Goal: Transaction & Acquisition: Purchase product/service

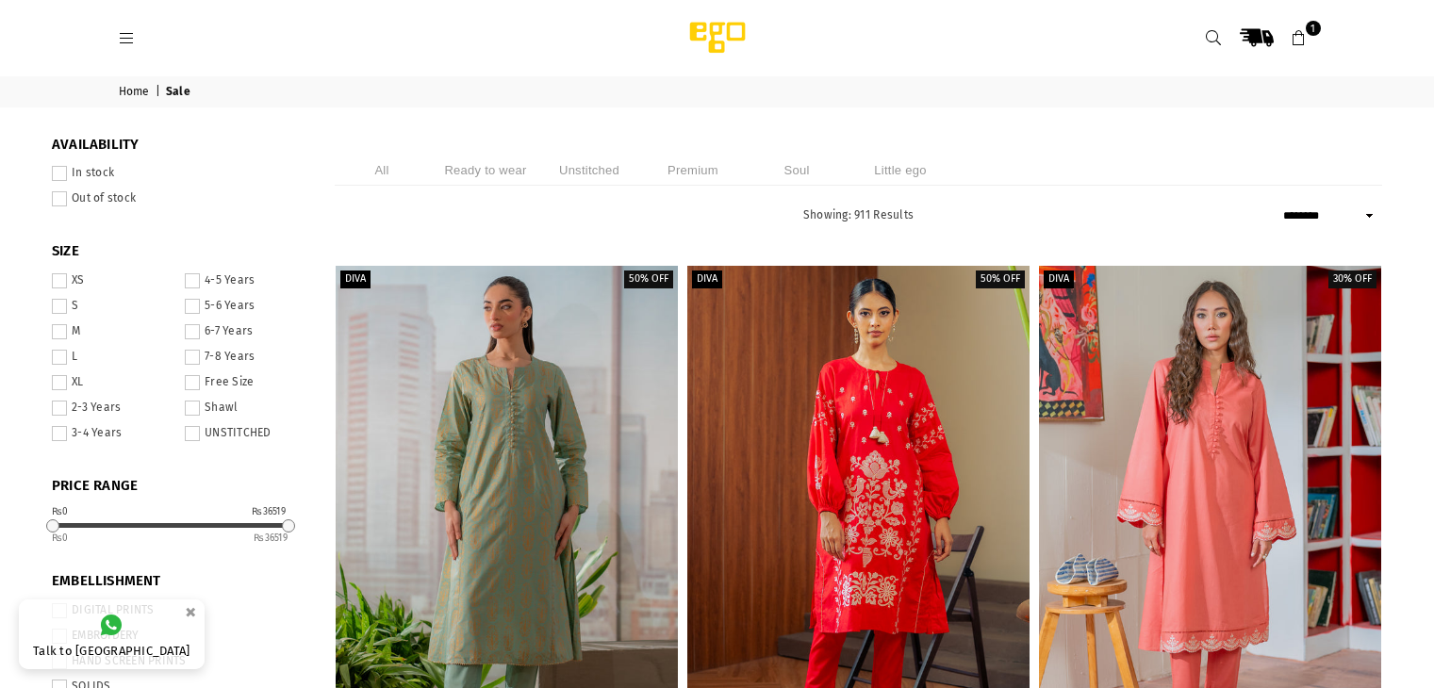
select select "******"
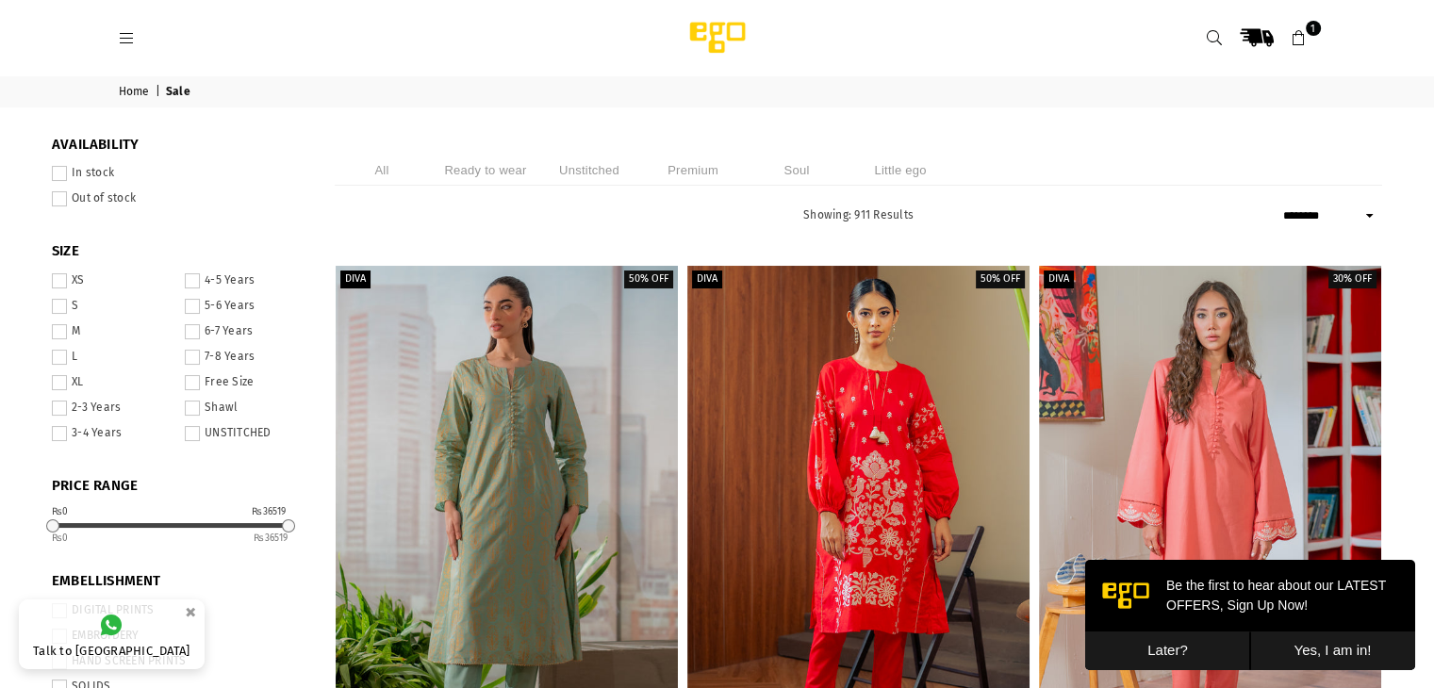
click at [1214, 39] on icon at bounding box center [1214, 38] width 17 height 17
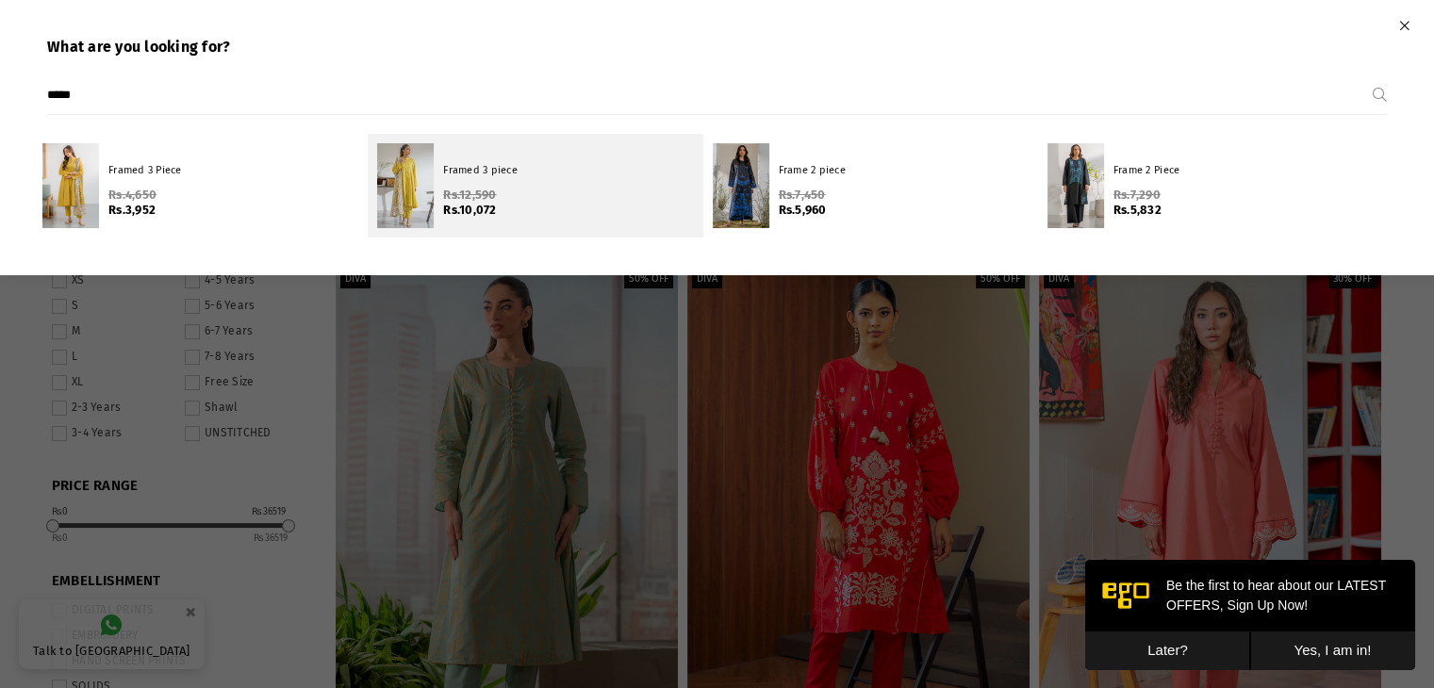
type input "*****"
click at [558, 188] on s "Rs.12,590" at bounding box center [566, 195] width 246 height 15
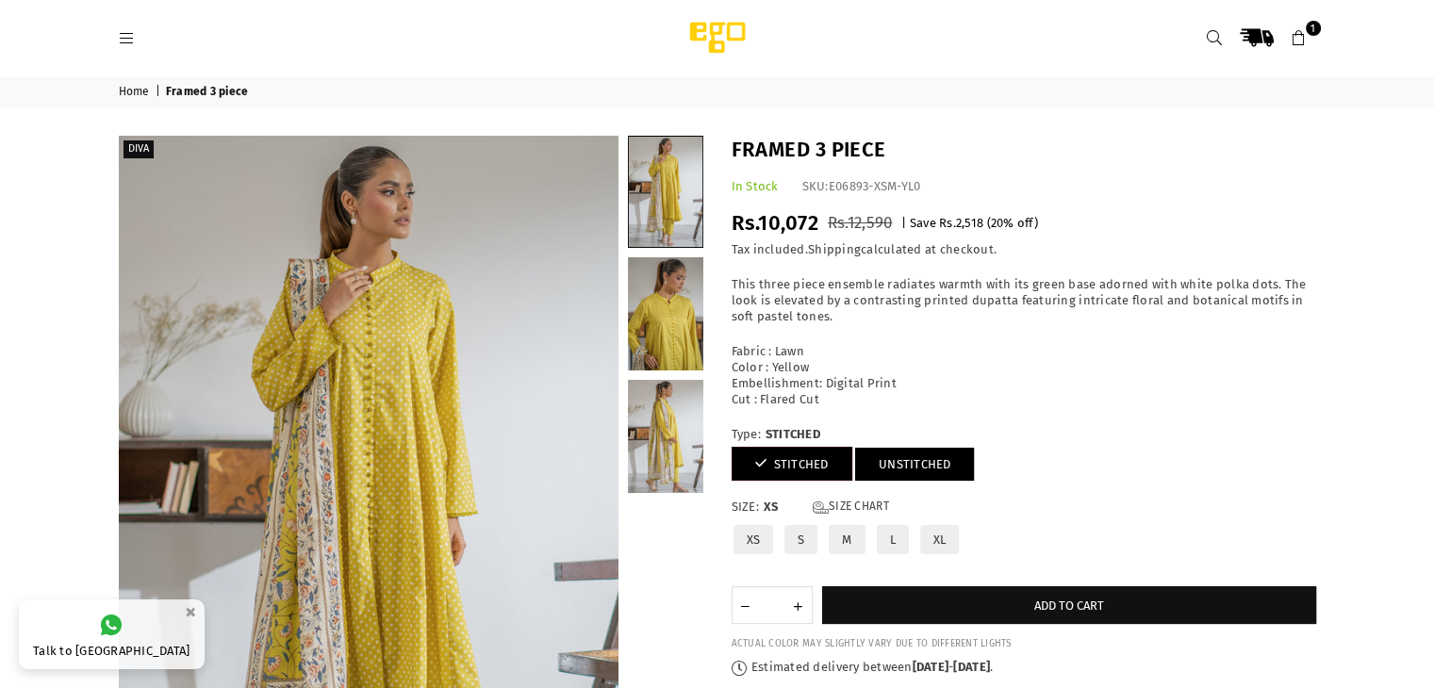
click at [931, 472] on link "UNSTITCHED" at bounding box center [915, 464] width 120 height 33
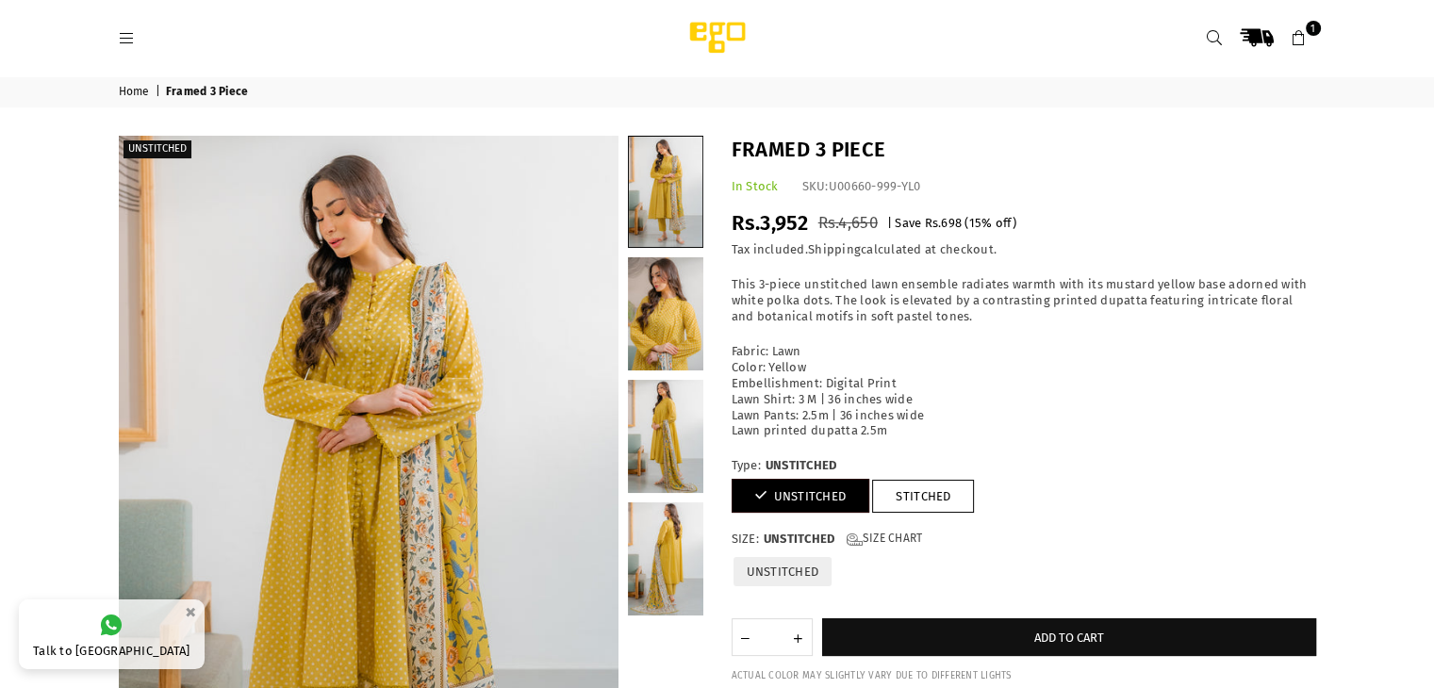
click at [788, 159] on h1 "Framed 3 Piece" at bounding box center [1023, 150] width 584 height 29
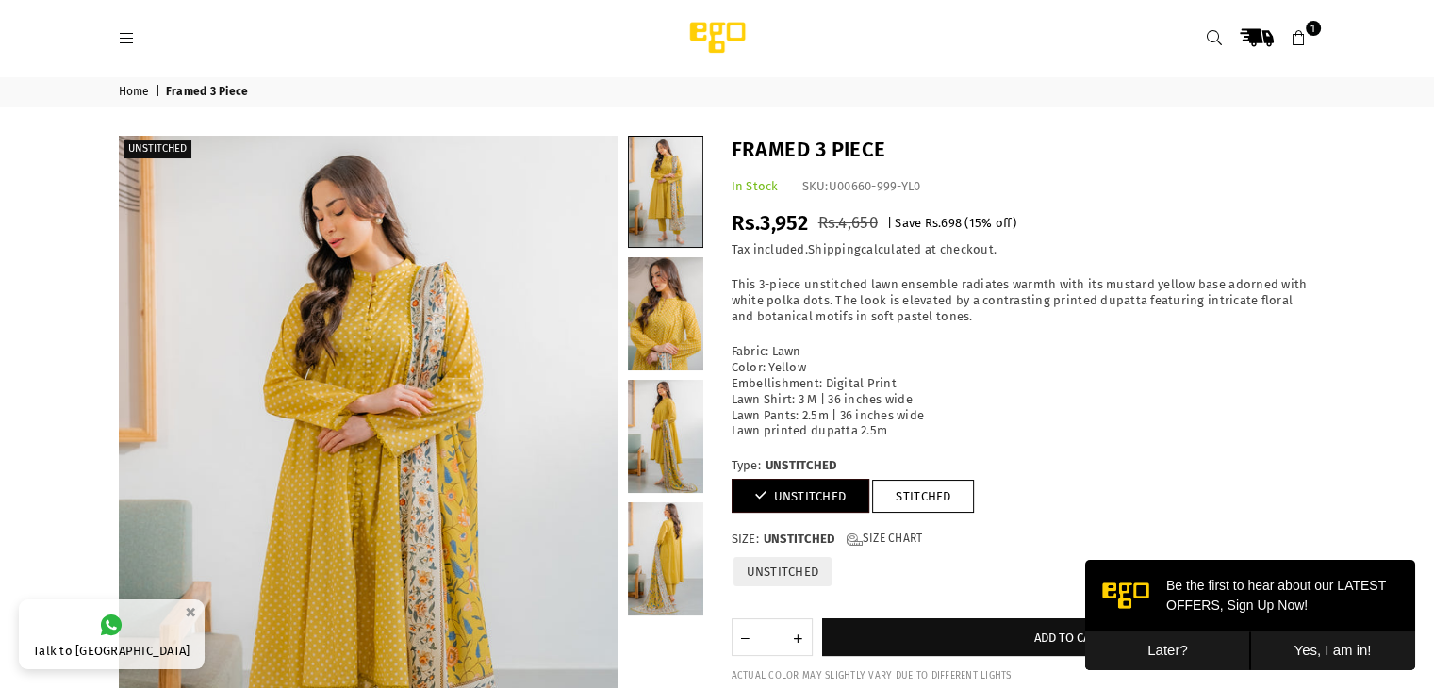
click at [849, 144] on h1 "Framed 3 Piece" at bounding box center [1023, 150] width 584 height 29
copy div "Framed 3 Piece"
click at [849, 144] on h1 "Framed 3 Piece" at bounding box center [1023, 150] width 584 height 29
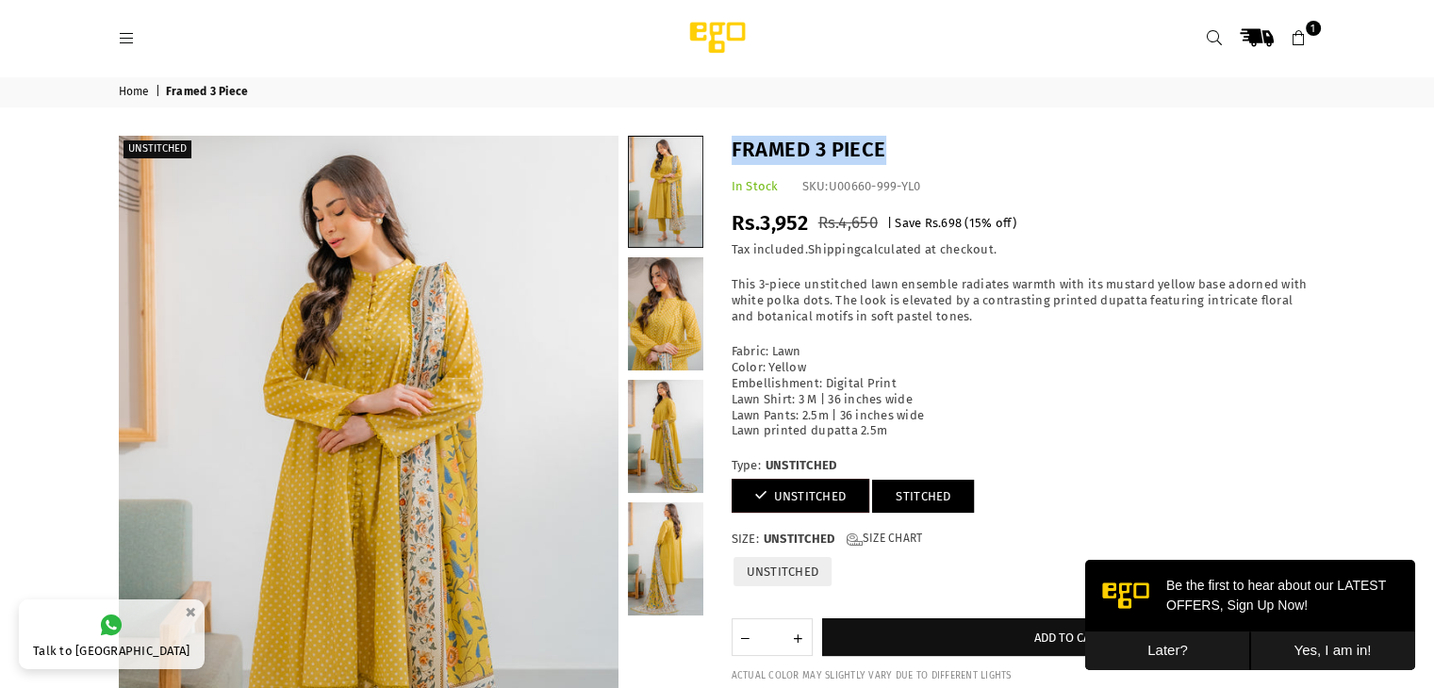
click at [938, 491] on link "STITCHED" at bounding box center [923, 496] width 102 height 33
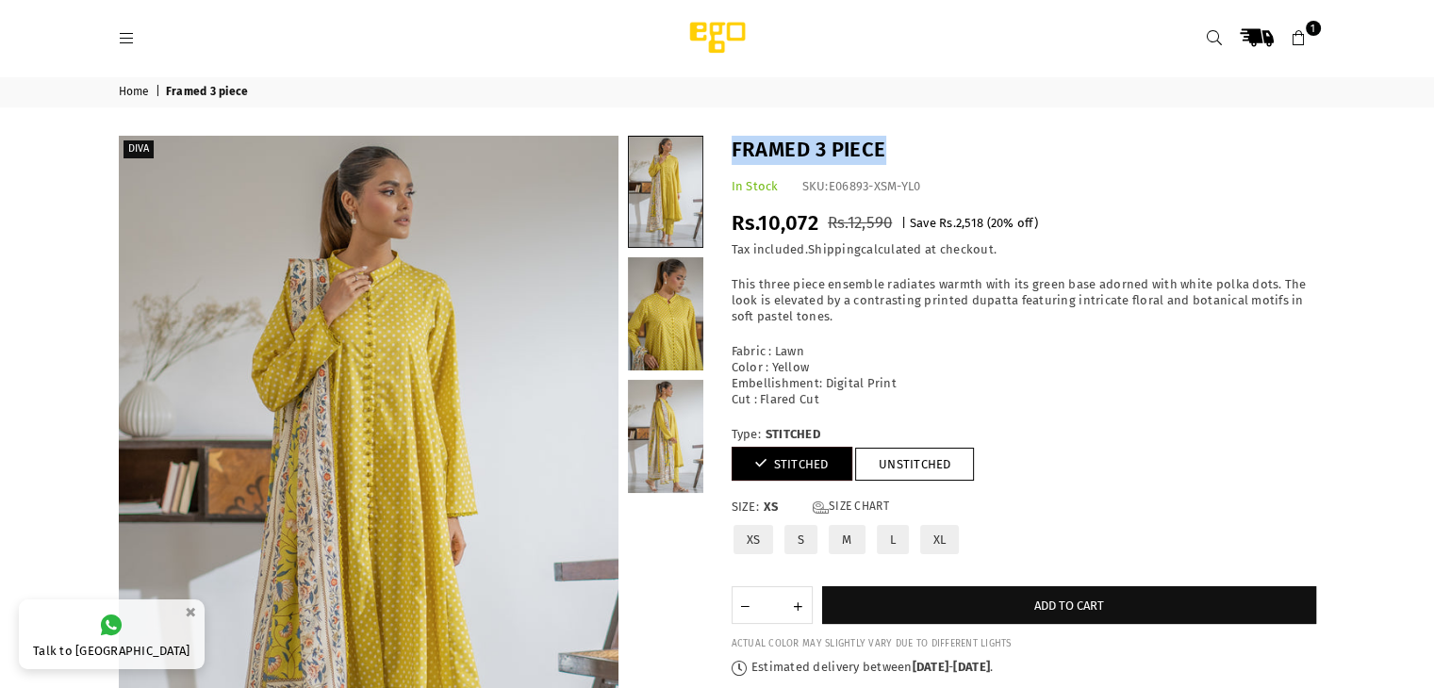
click at [813, 147] on h1 "Framed 3 piece" at bounding box center [1023, 150] width 584 height 29
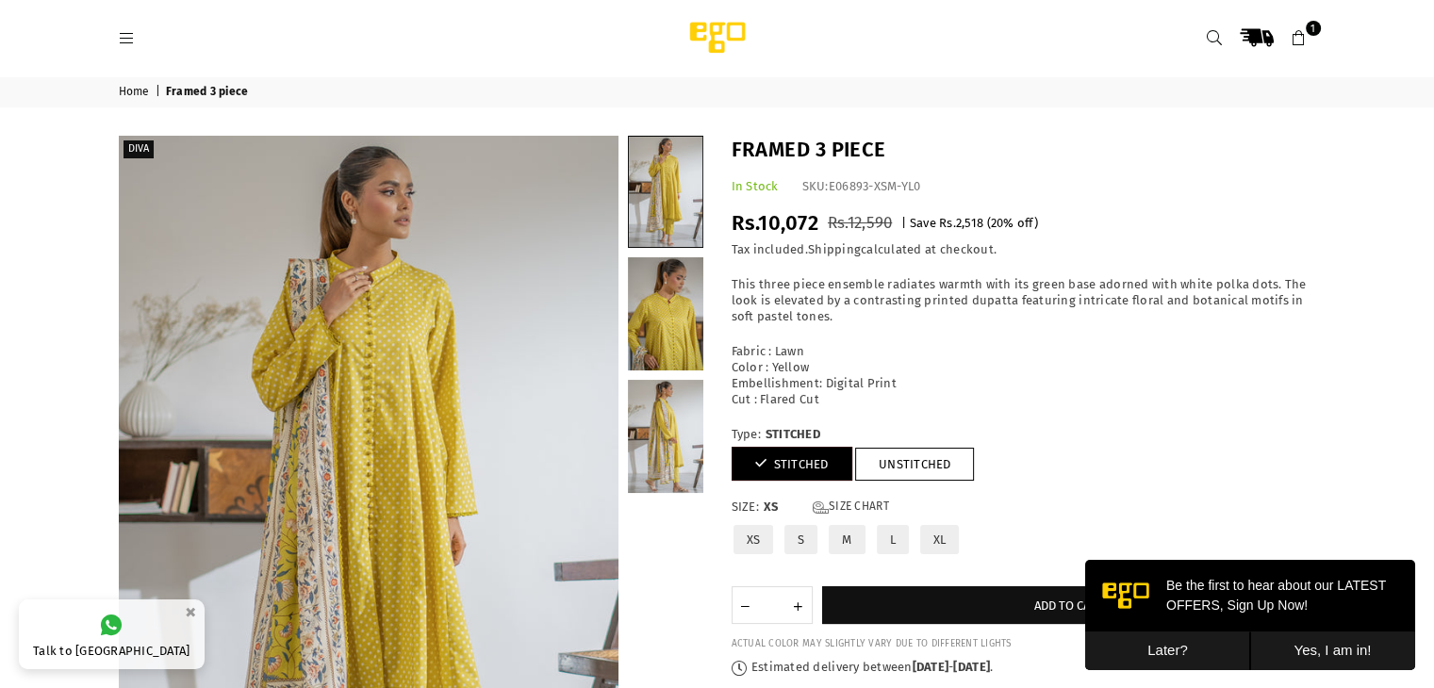
click at [592, 123] on div "Home | Framed 3 piece Diva" at bounding box center [717, 512] width 1434 height 872
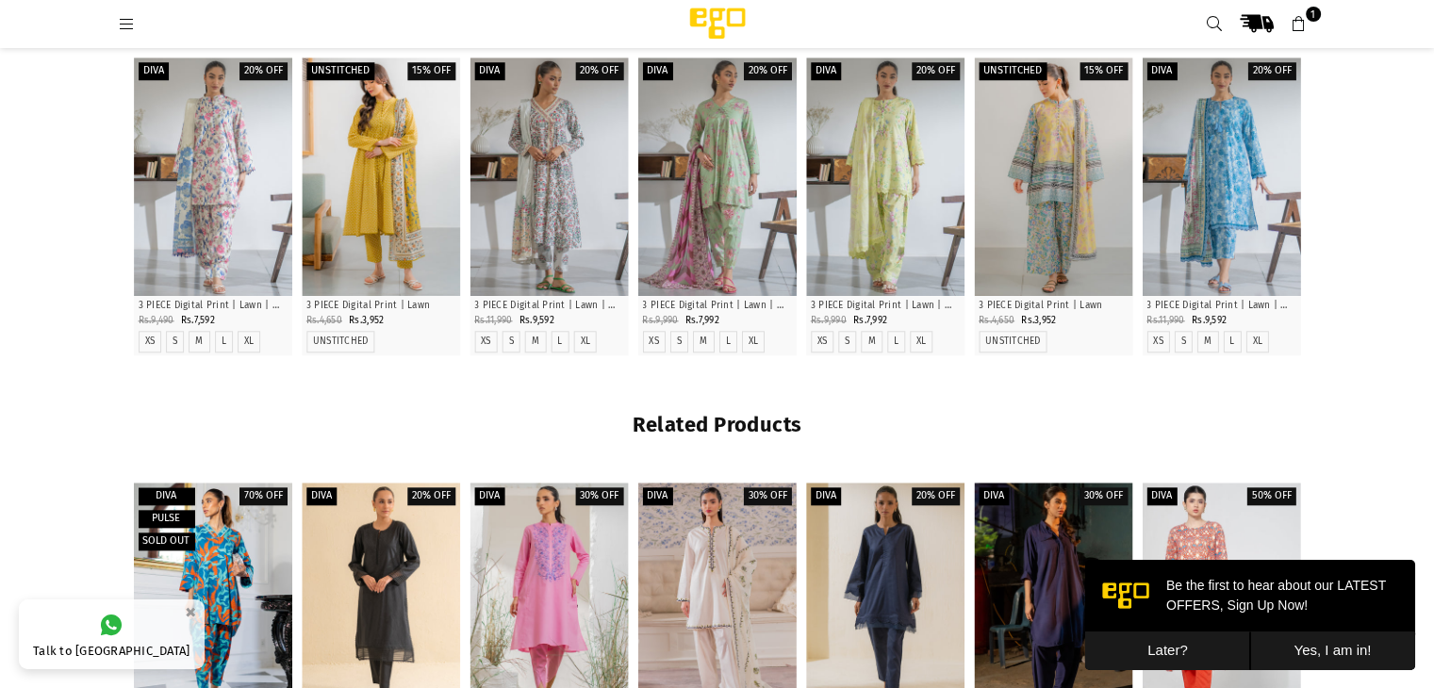
scroll to position [1853, 0]
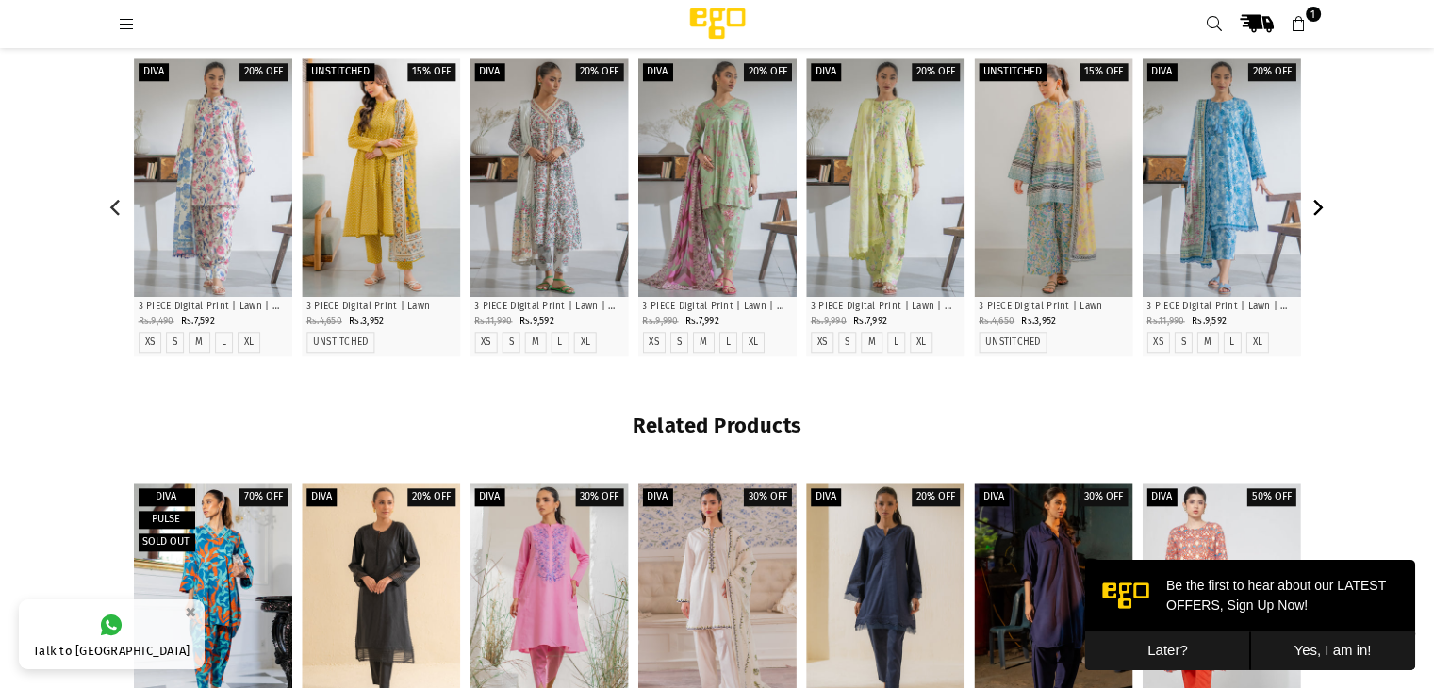
click at [1322, 208] on icon "Next" at bounding box center [1316, 207] width 17 height 17
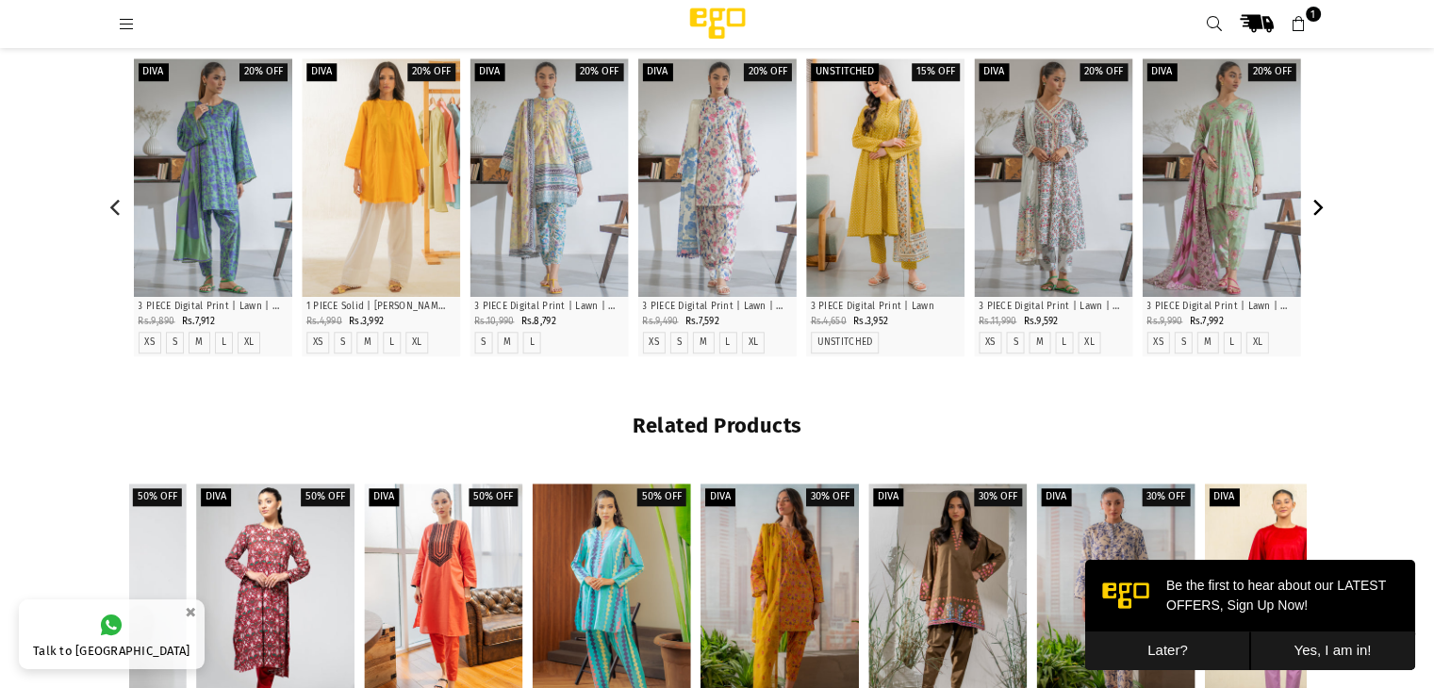
click at [1322, 208] on icon "Next" at bounding box center [1316, 207] width 17 height 17
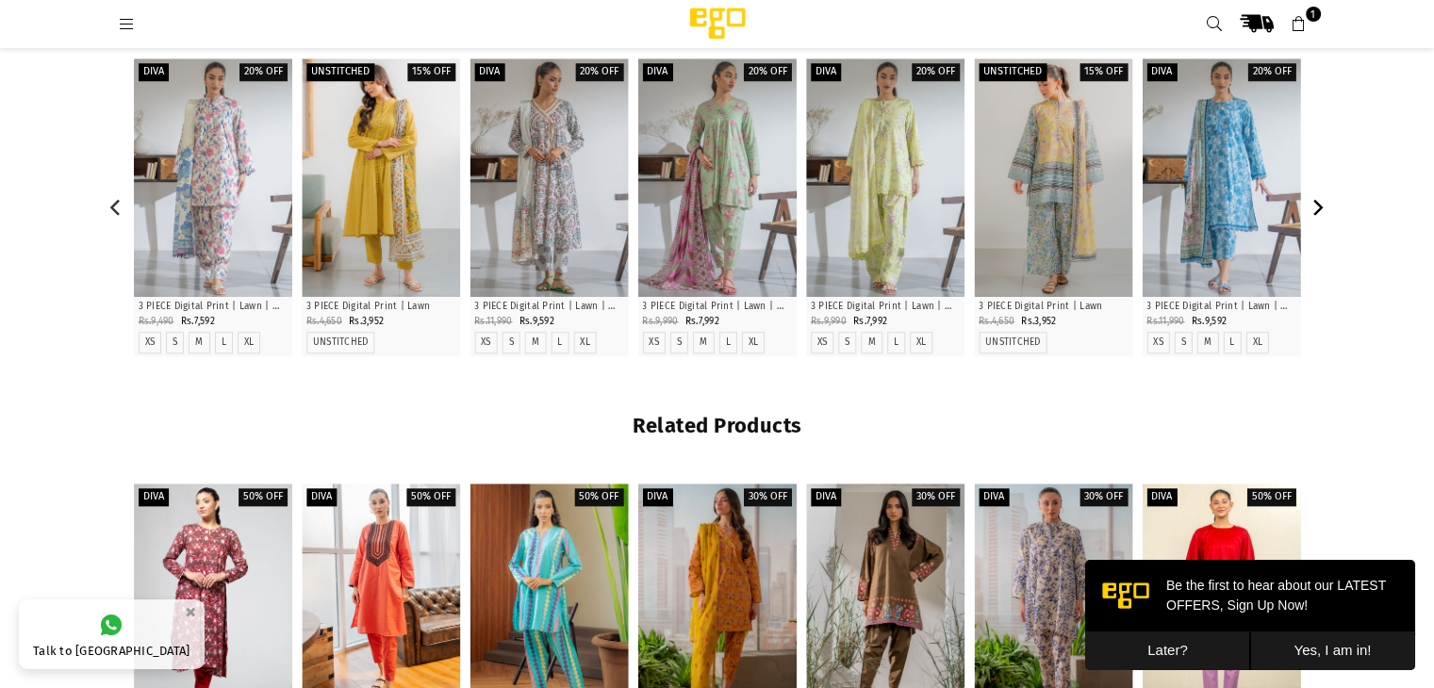
click at [1322, 208] on icon "Next" at bounding box center [1316, 207] width 17 height 17
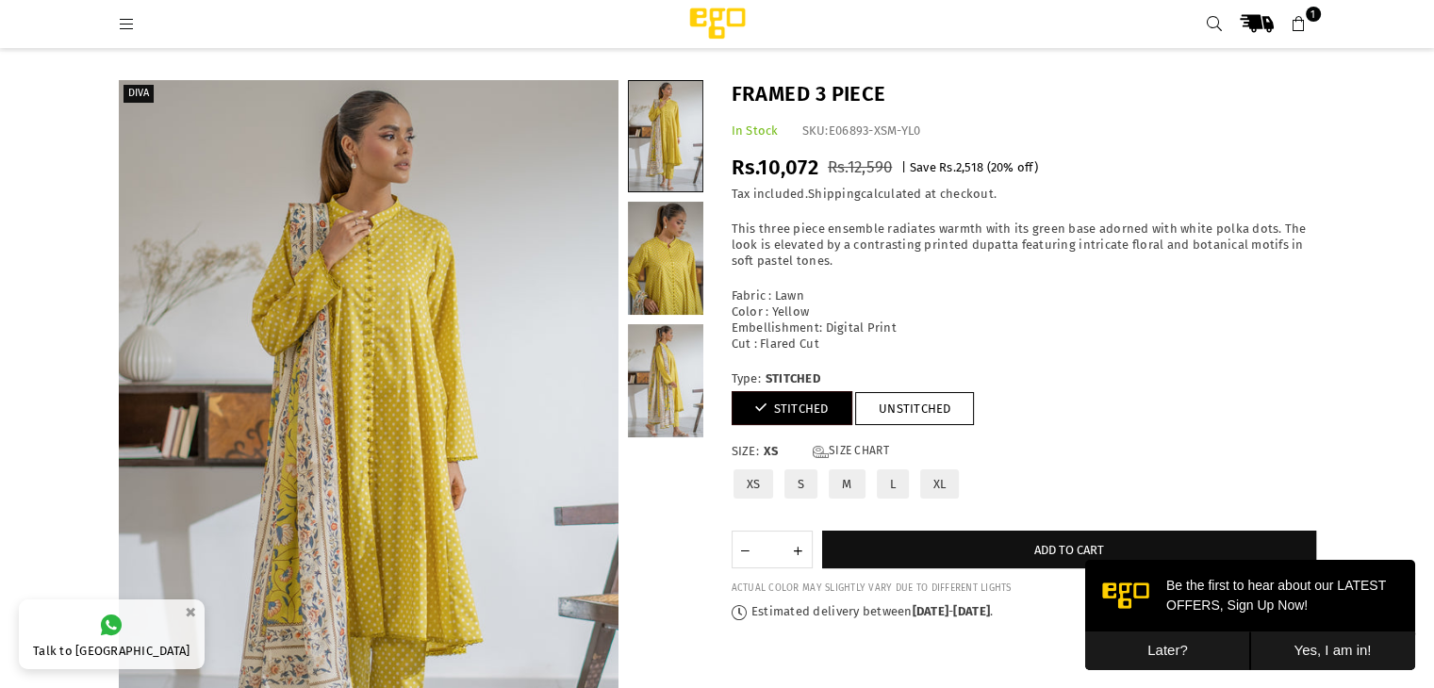
scroll to position [0, 0]
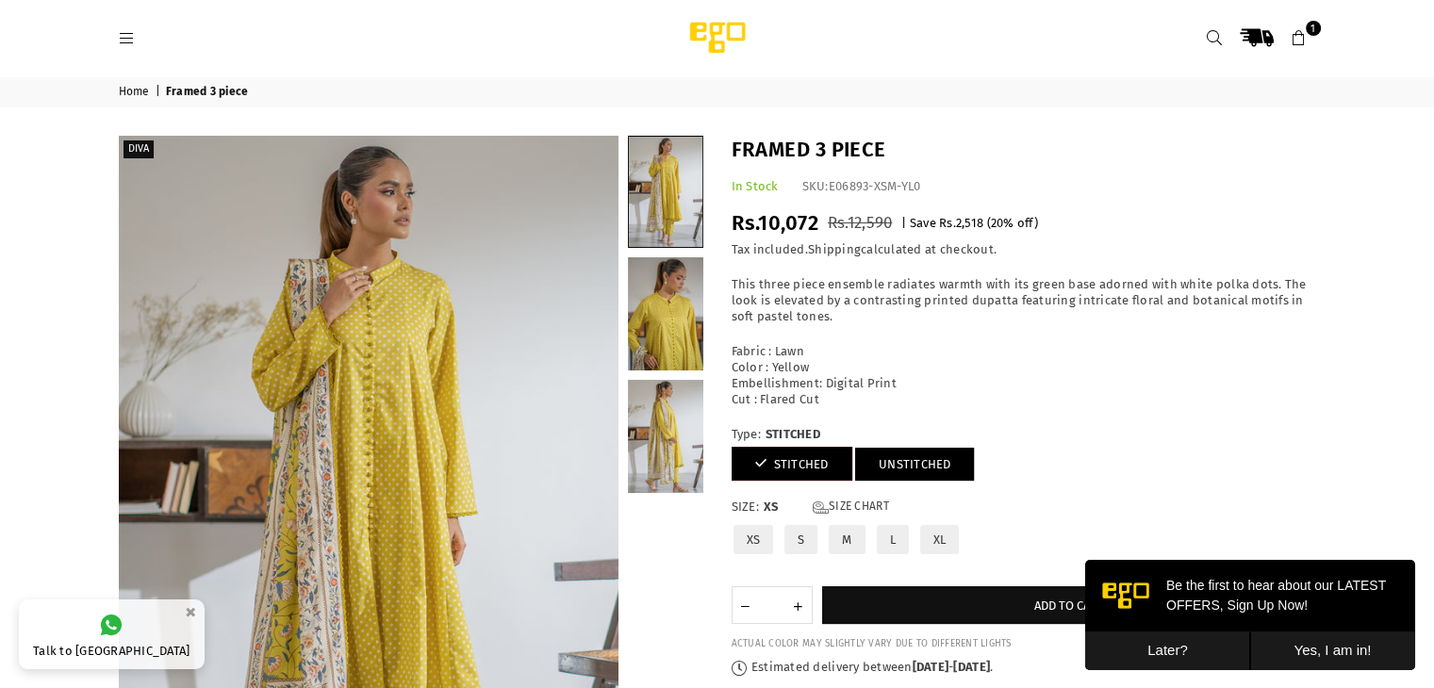
click at [901, 468] on link "UNSTITCHED" at bounding box center [915, 464] width 120 height 33
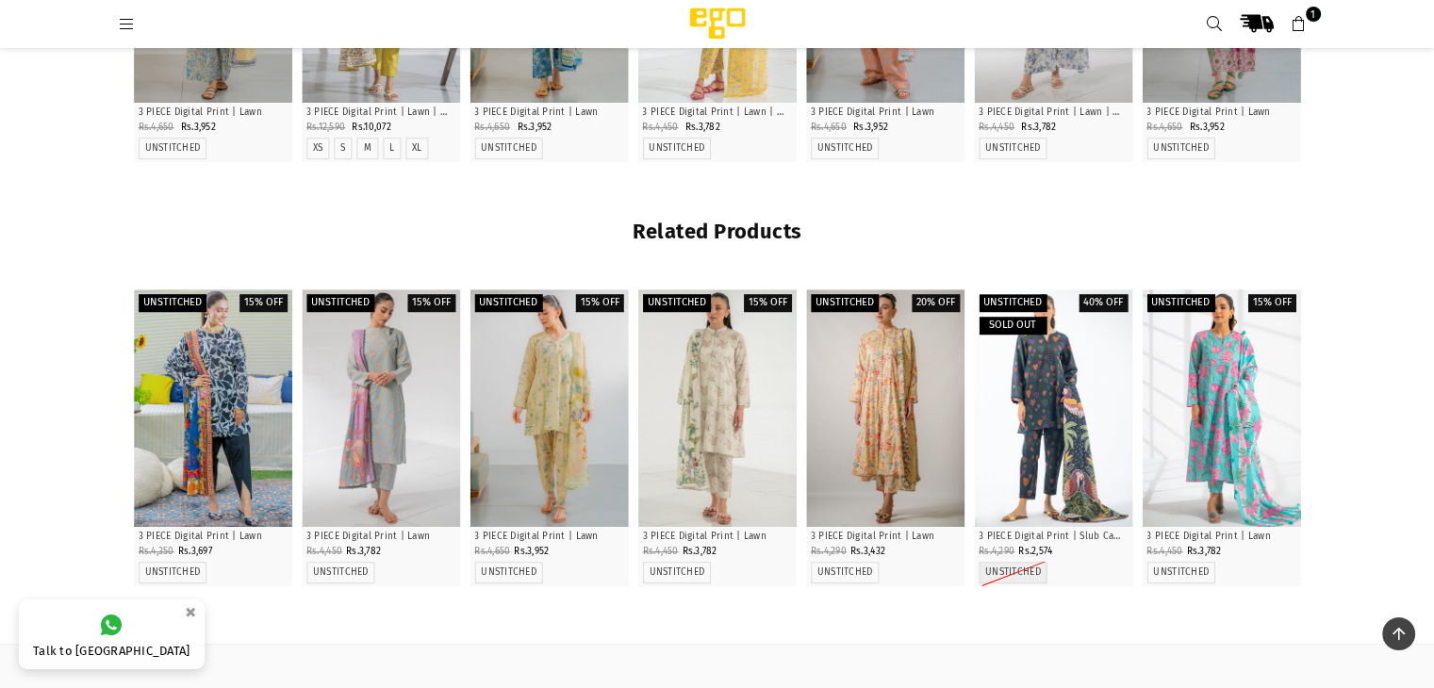
scroll to position [1255, 0]
click at [1316, 438] on icon "Next" at bounding box center [1316, 439] width 17 height 17
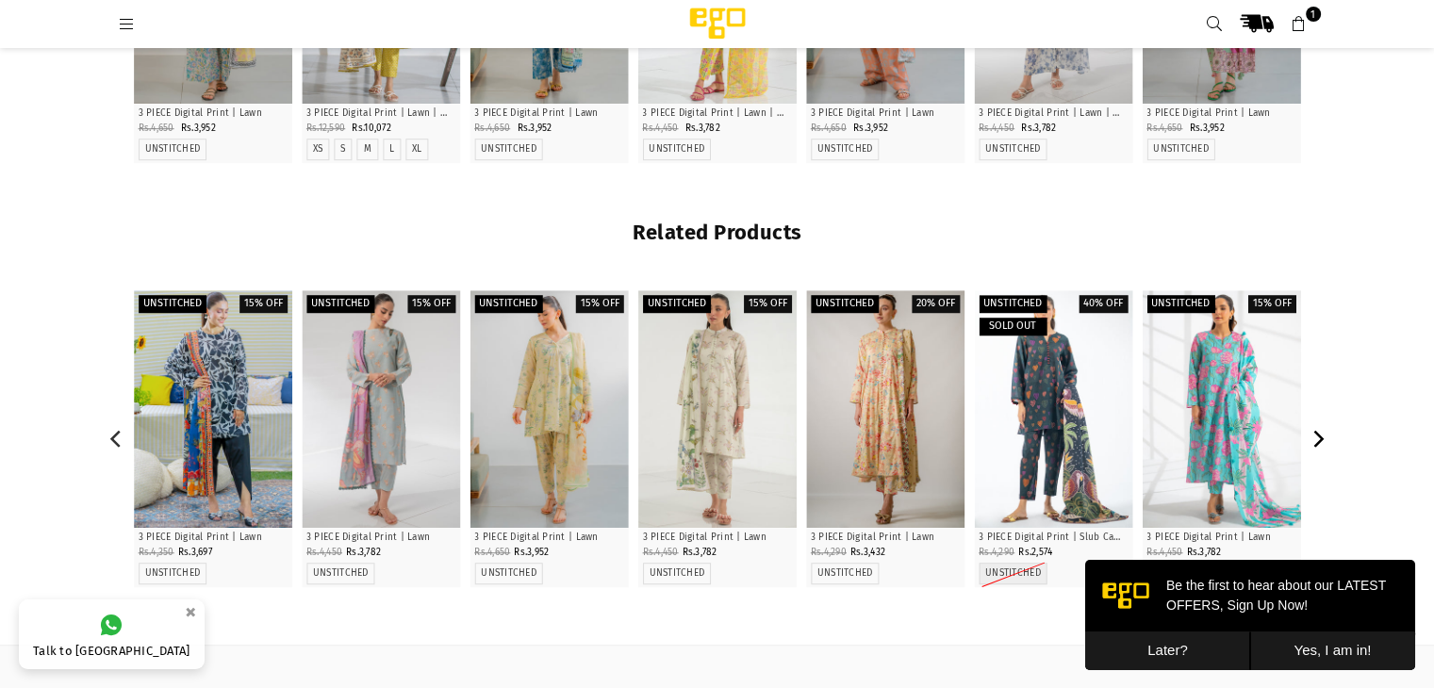
scroll to position [0, 0]
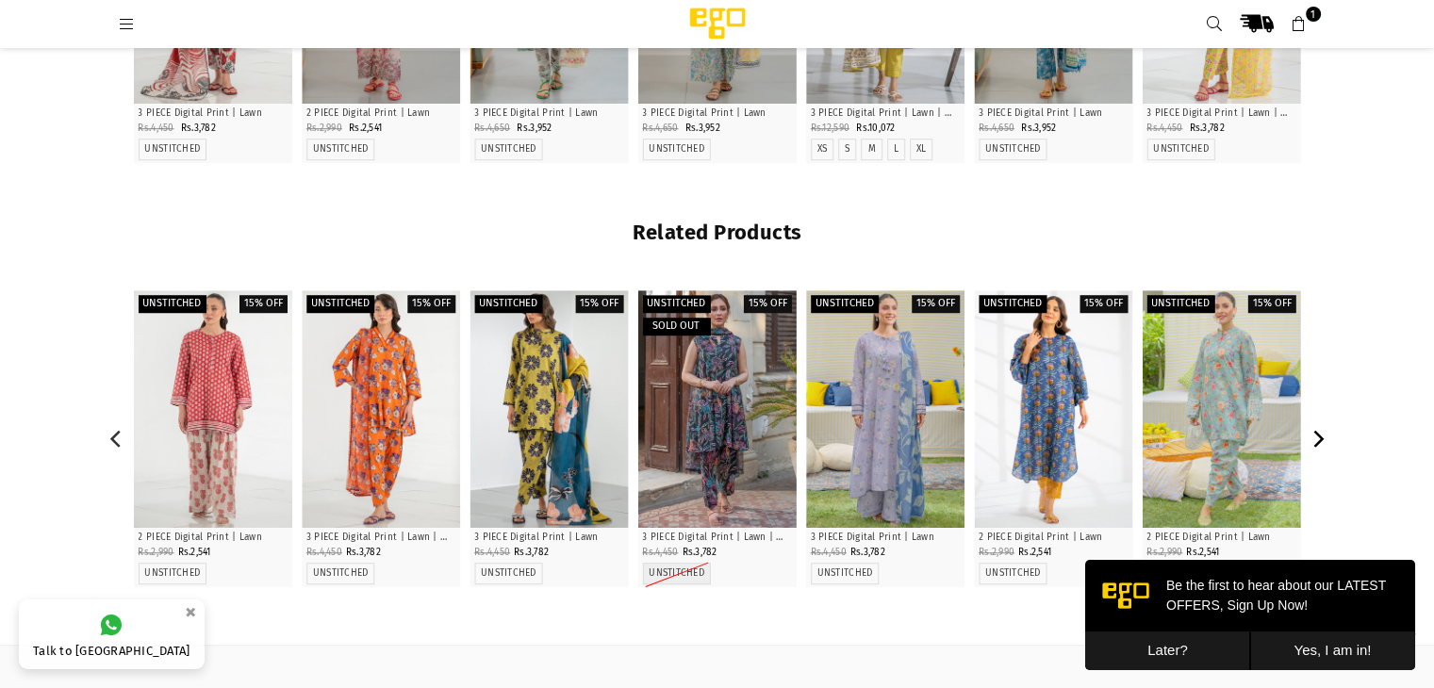
click at [1316, 438] on icon "Next" at bounding box center [1316, 439] width 17 height 17
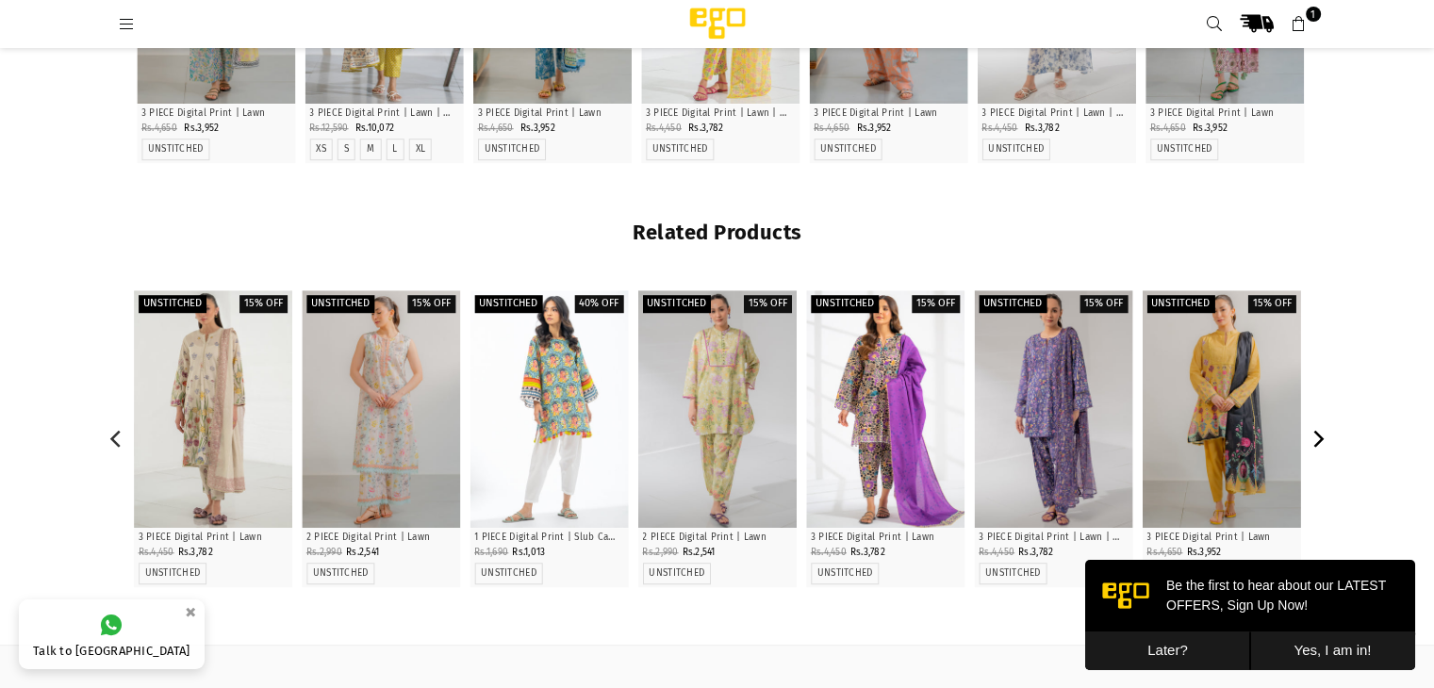
click at [1316, 438] on icon "Next" at bounding box center [1316, 439] width 17 height 17
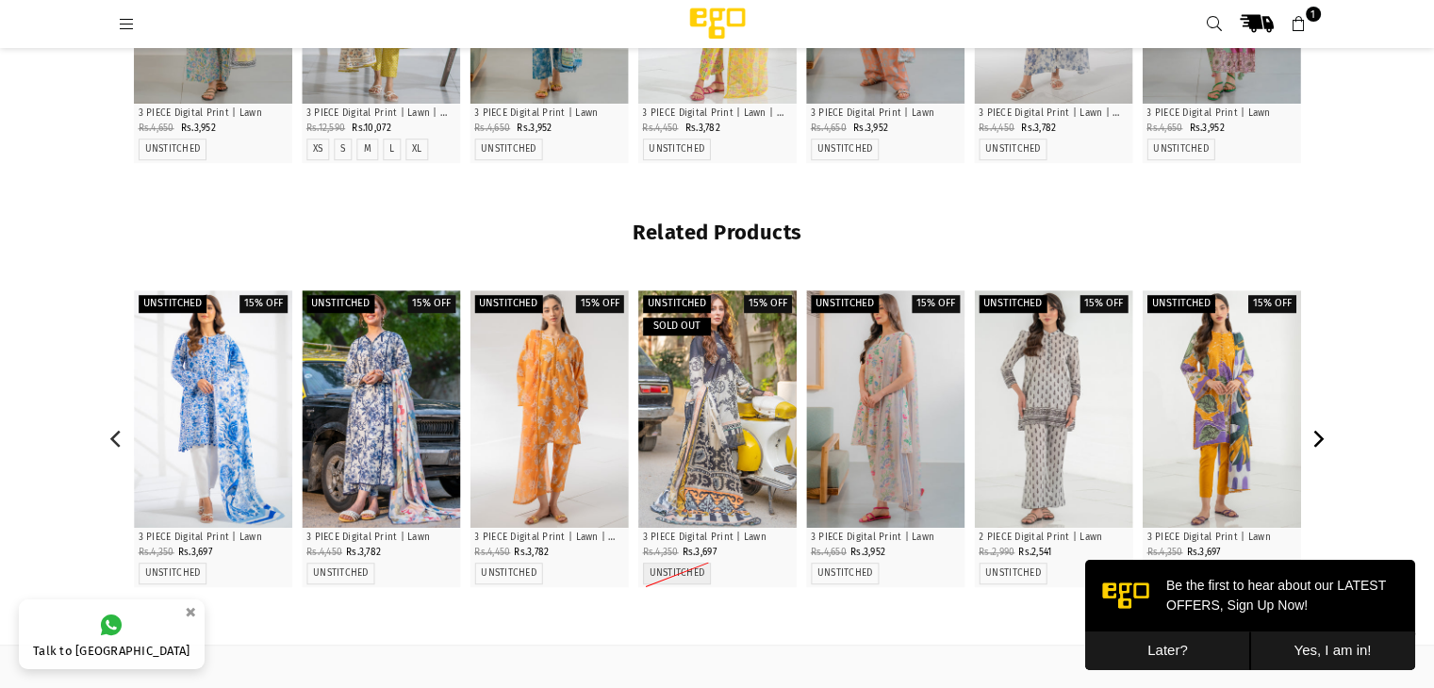
click at [1316, 438] on icon "Next" at bounding box center [1316, 439] width 17 height 17
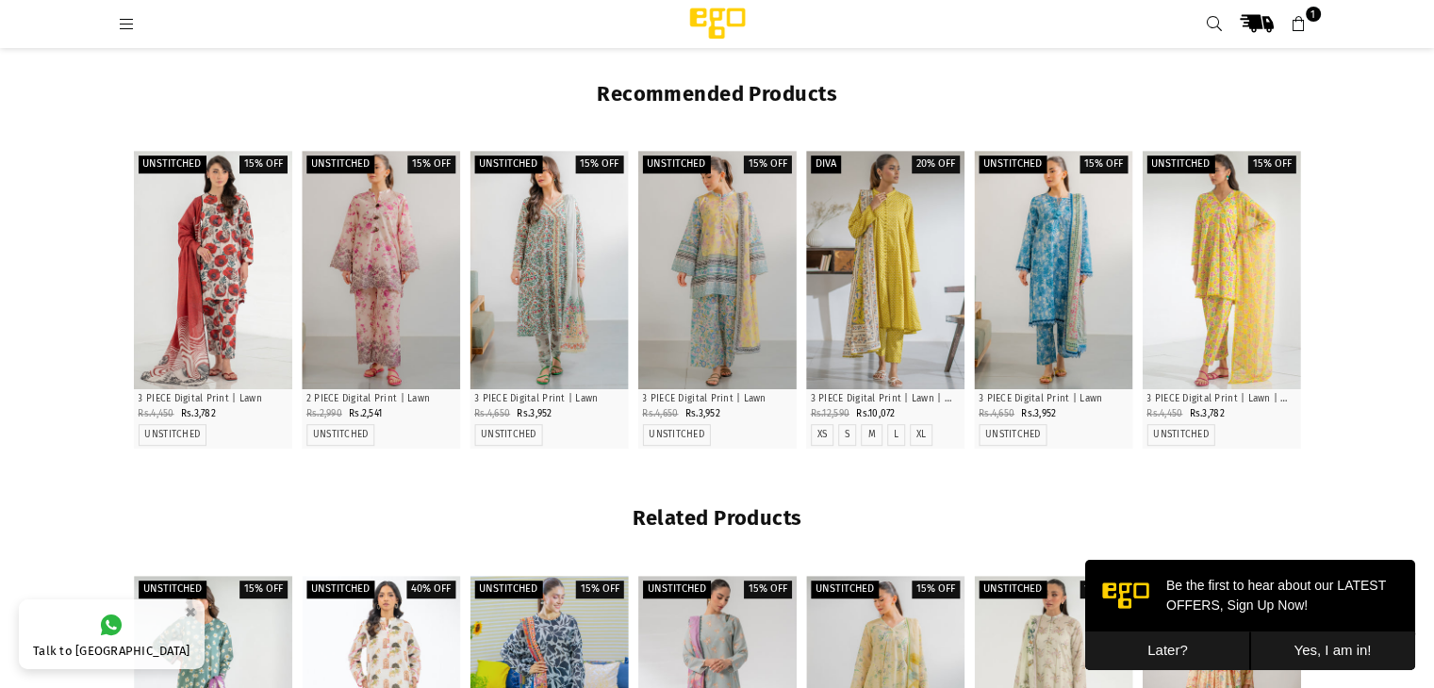
scroll to position [964, 0]
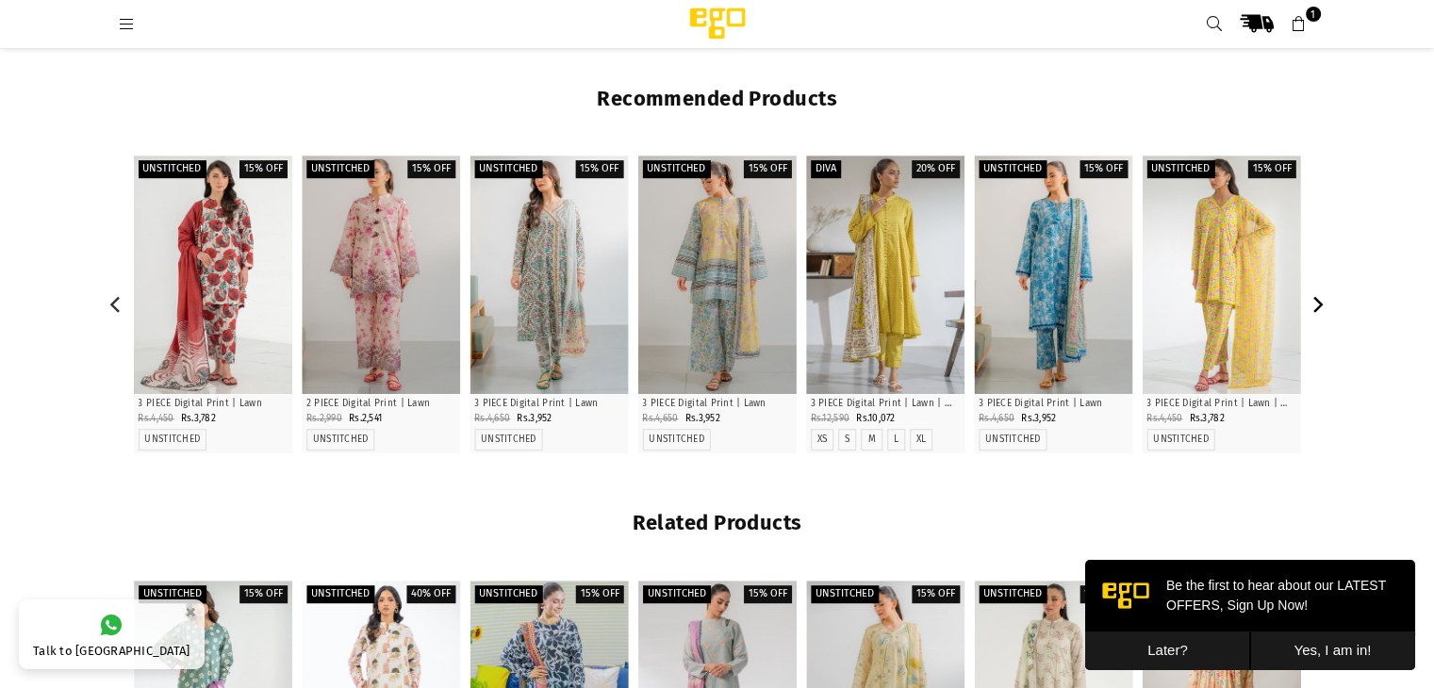
click at [1324, 314] on button "Next" at bounding box center [1317, 303] width 33 height 33
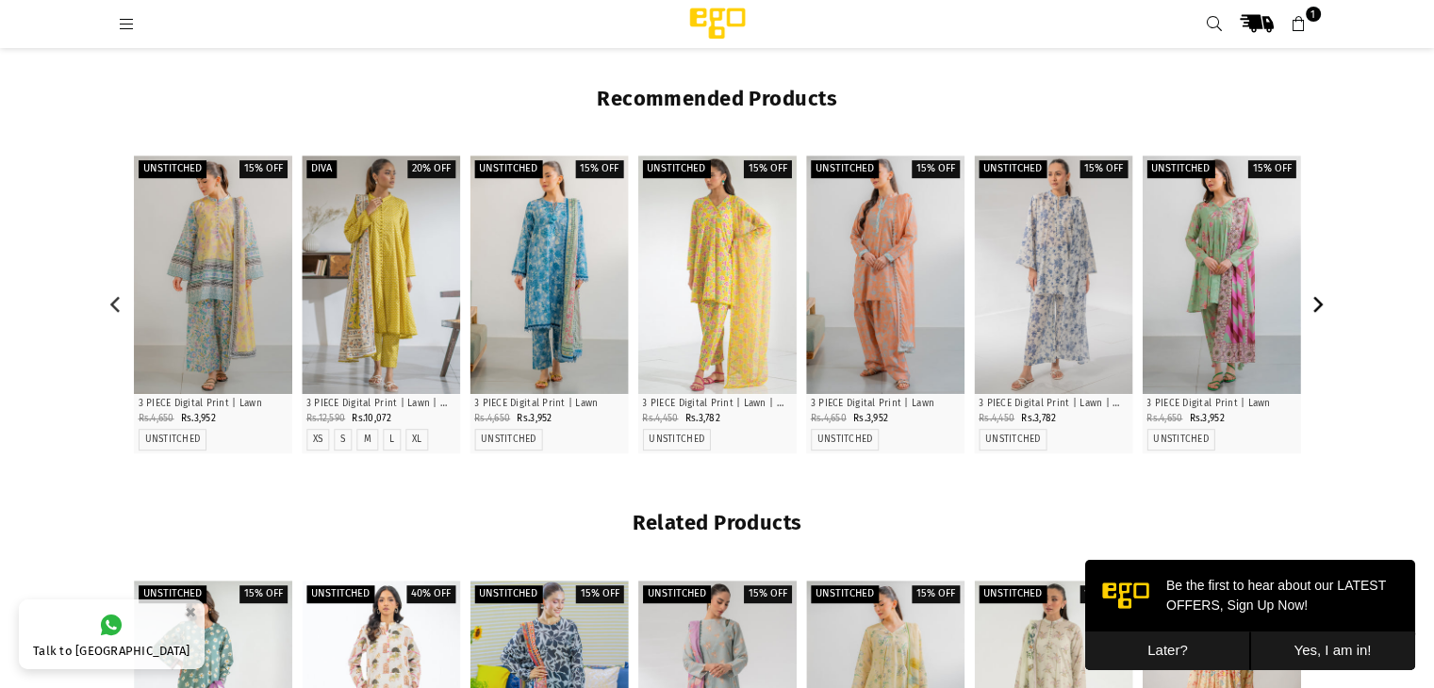
click at [1324, 314] on button "Next" at bounding box center [1317, 303] width 33 height 33
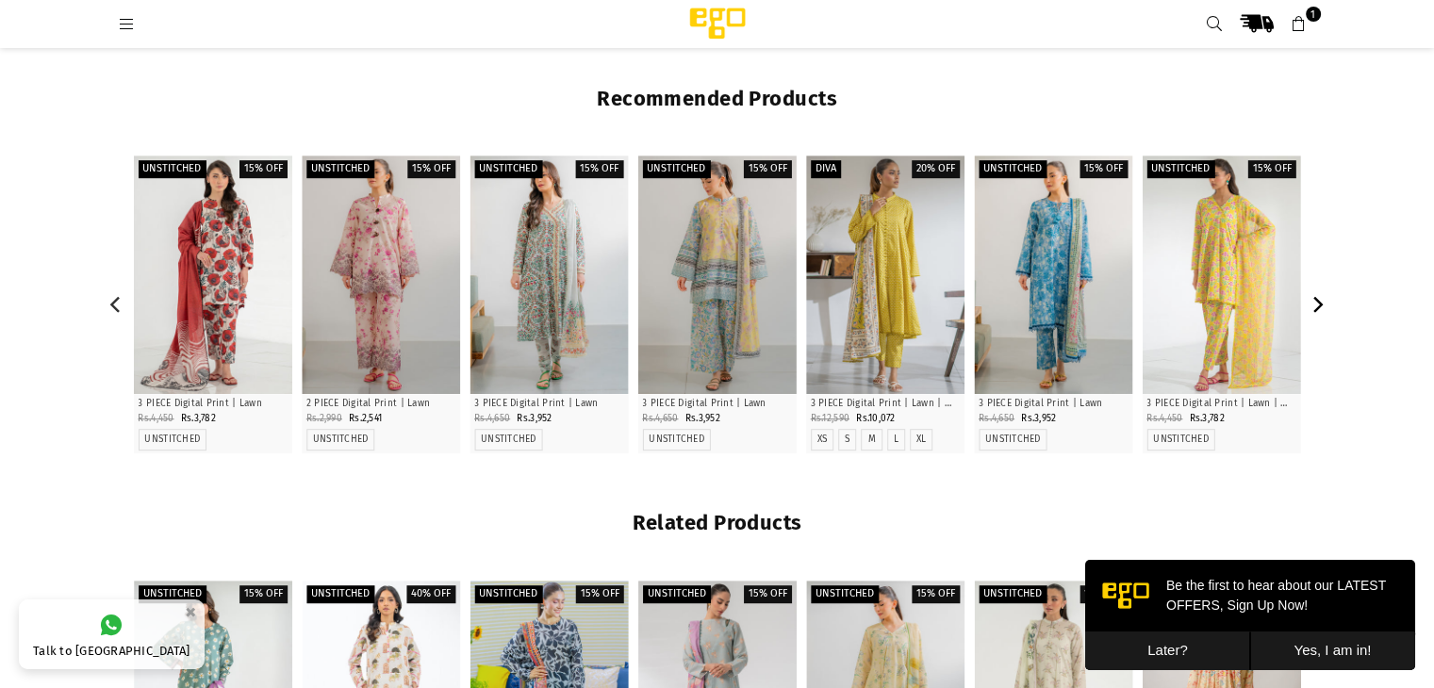
click at [1324, 314] on button "Next" at bounding box center [1317, 303] width 33 height 33
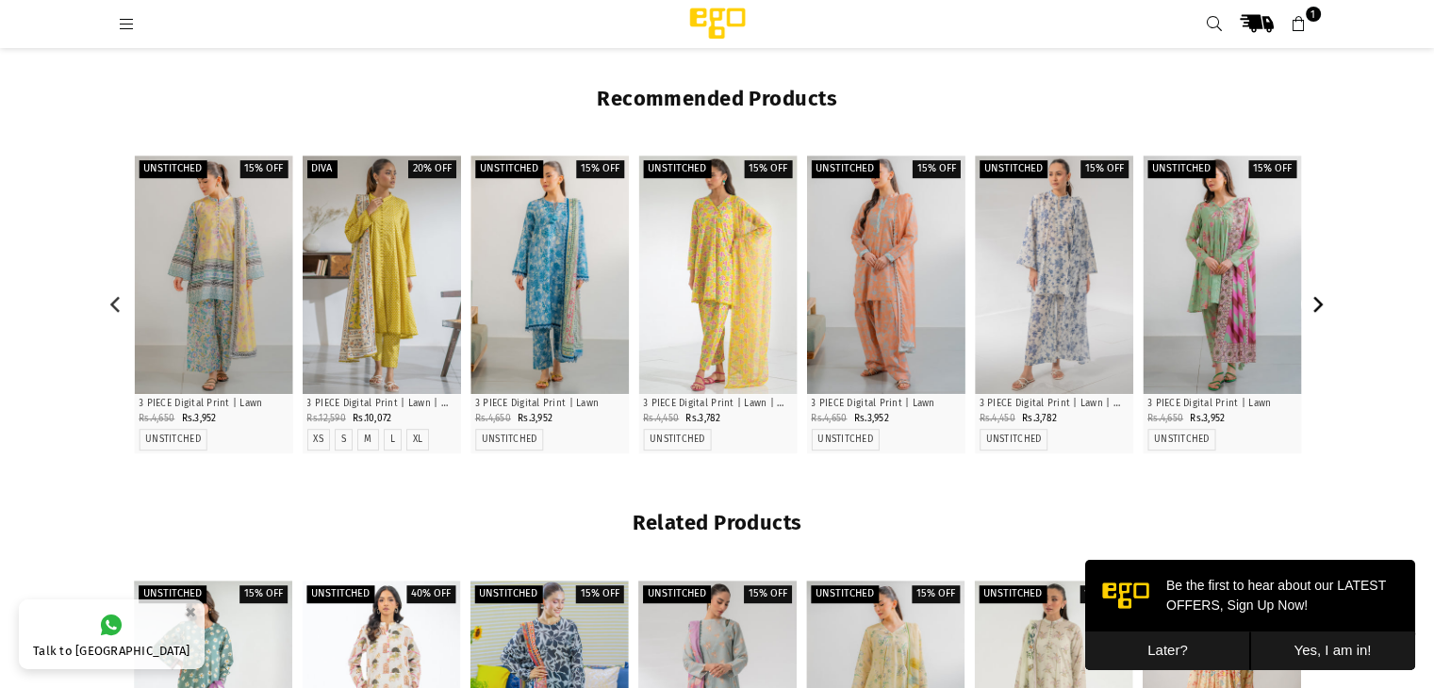
click at [1324, 314] on button "Next" at bounding box center [1317, 303] width 33 height 33
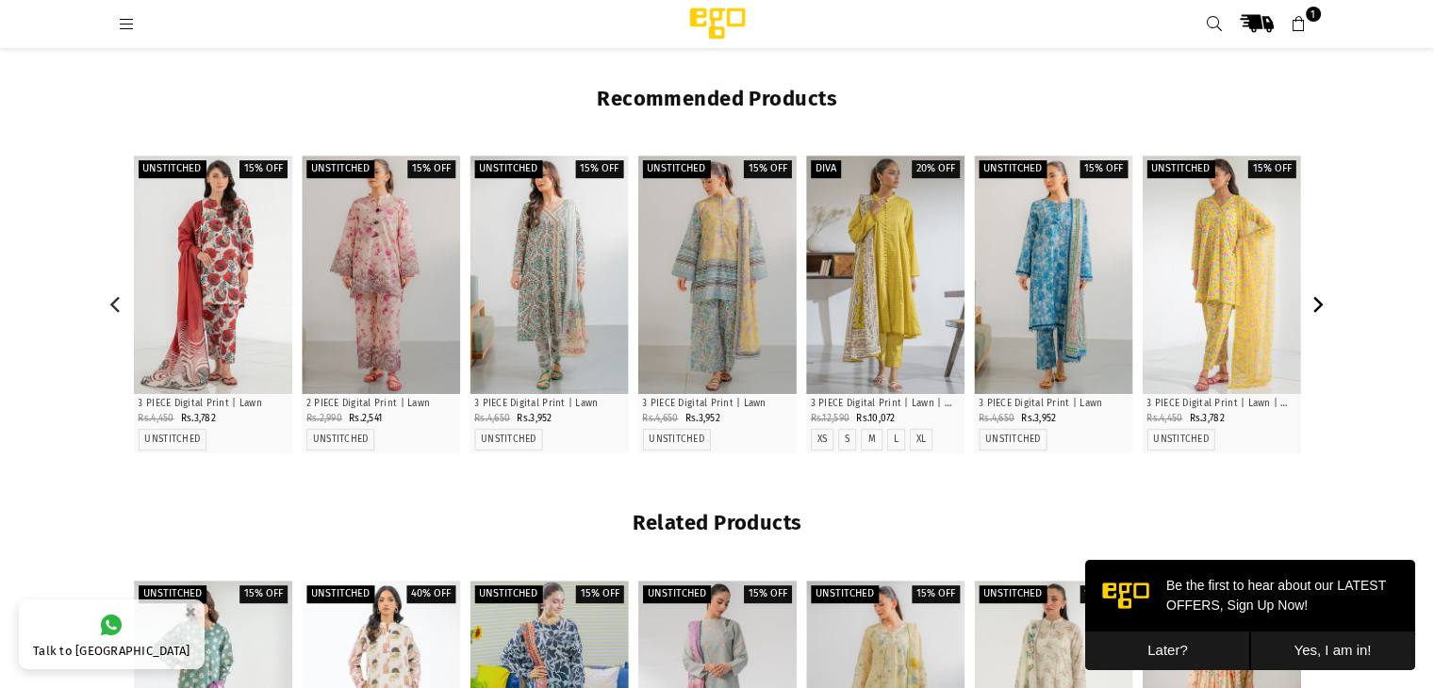
click at [1324, 314] on button "Next" at bounding box center [1317, 303] width 33 height 33
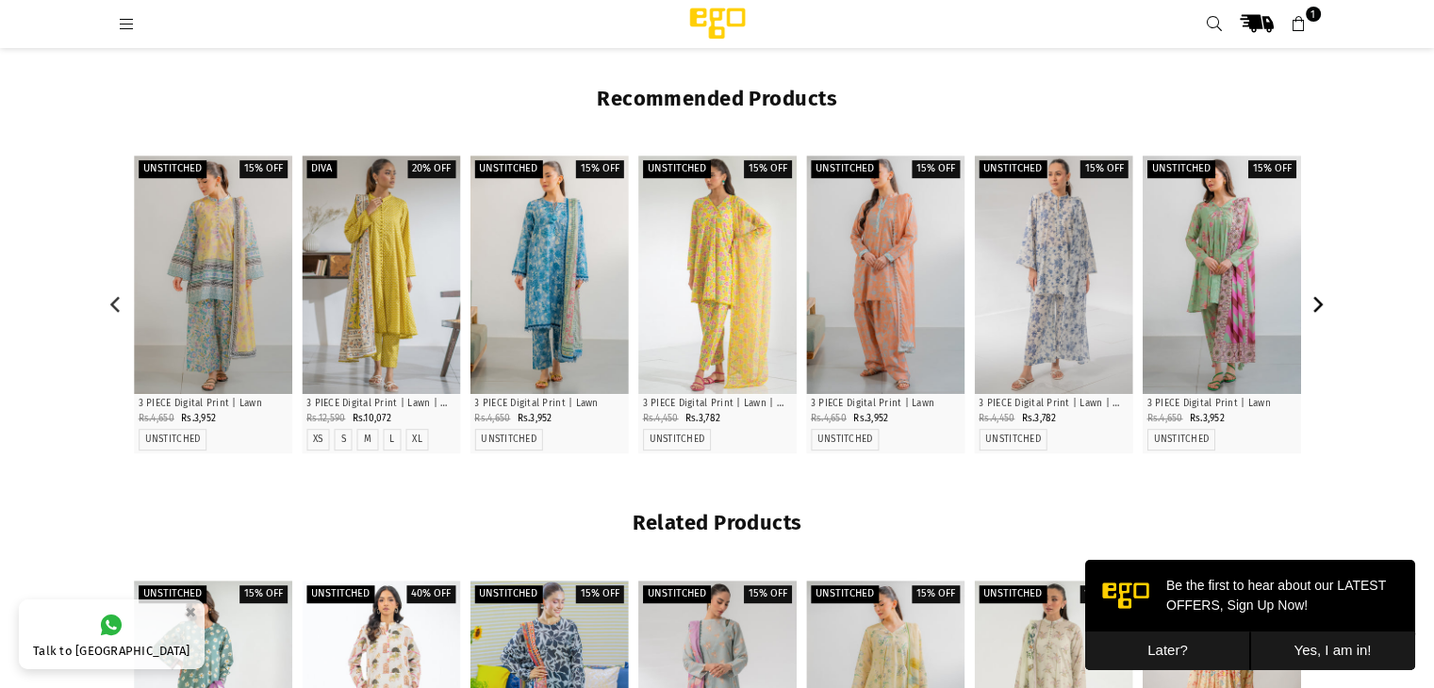
click at [1324, 314] on button "Next" at bounding box center [1317, 303] width 33 height 33
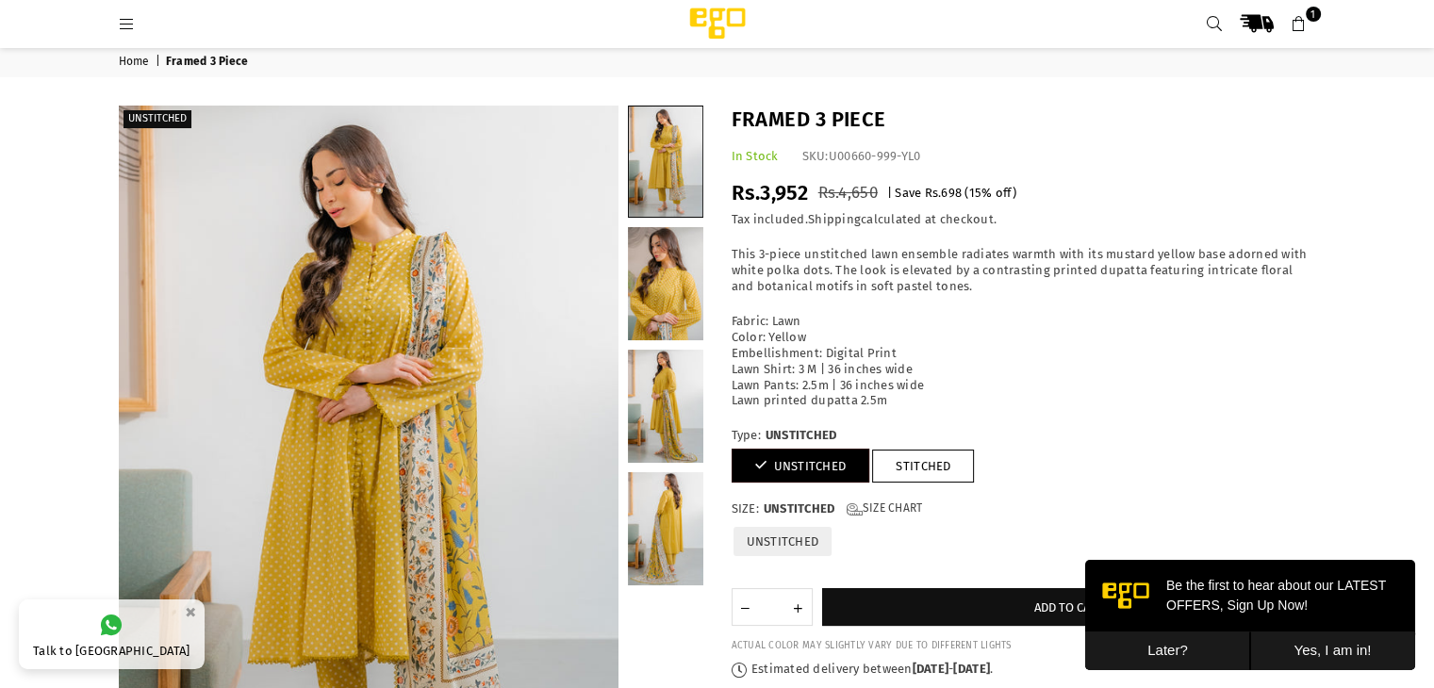
scroll to position [0, 0]
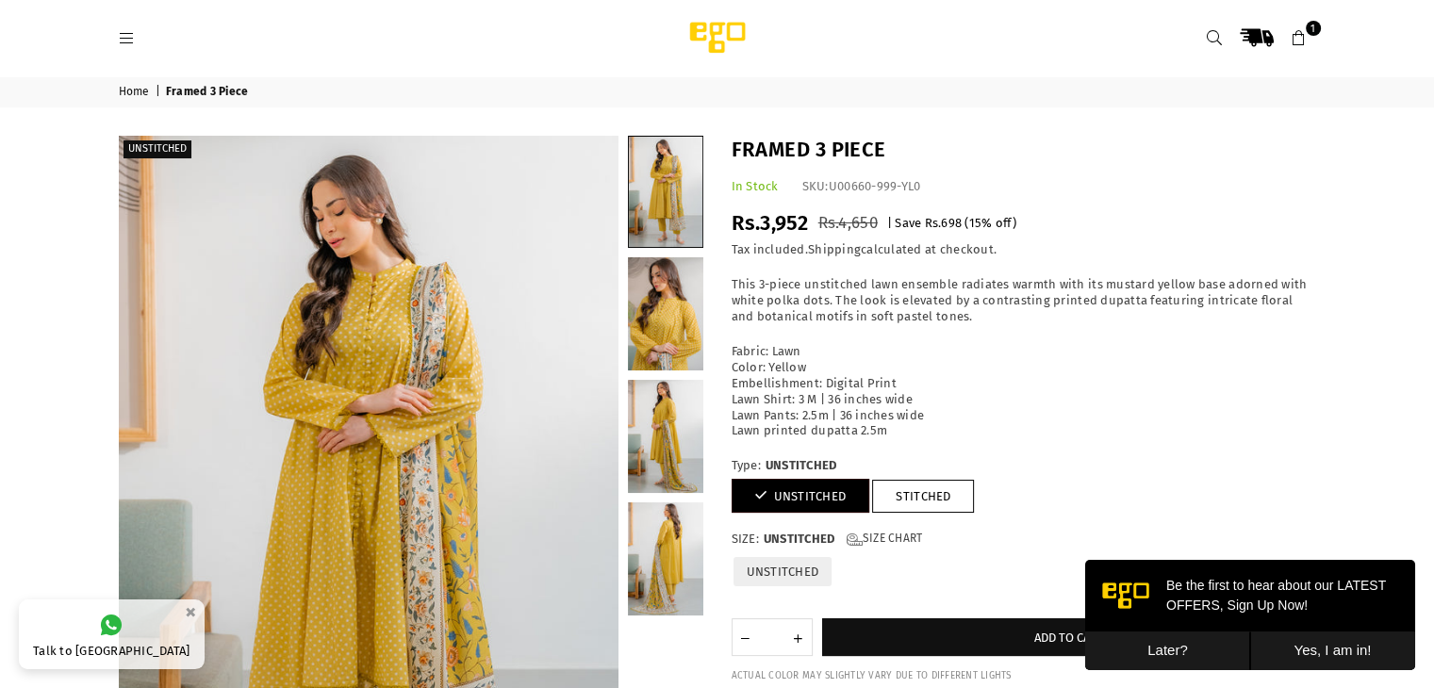
click at [134, 31] on icon at bounding box center [127, 38] width 17 height 17
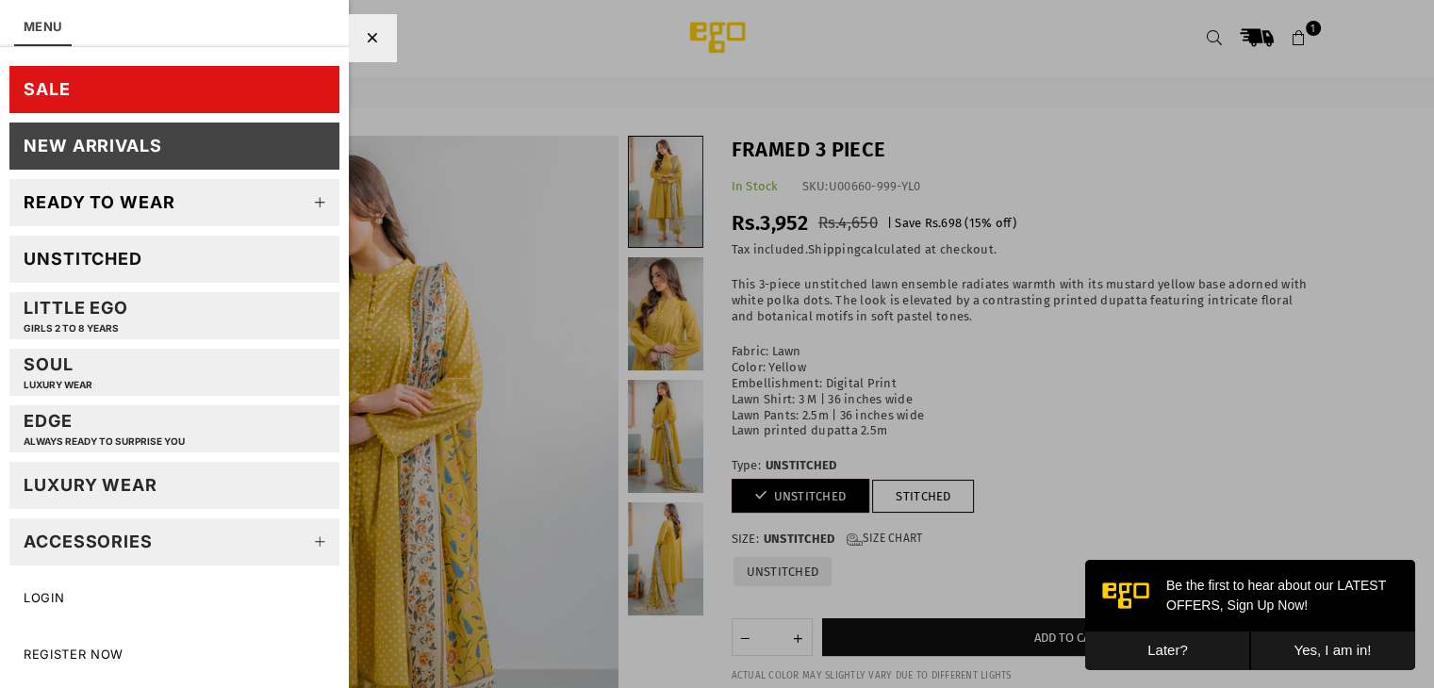
click at [138, 262] on div "Unstitched" at bounding box center [83, 259] width 119 height 22
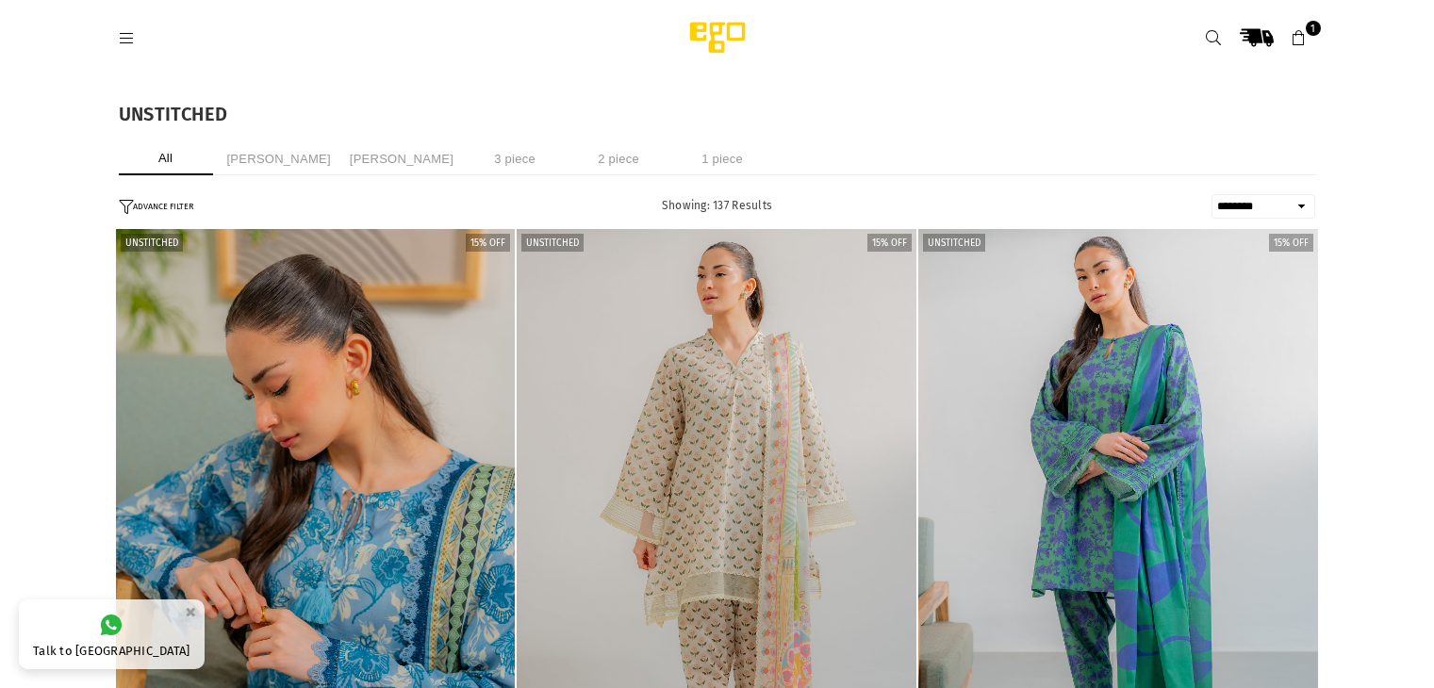
select select "******"
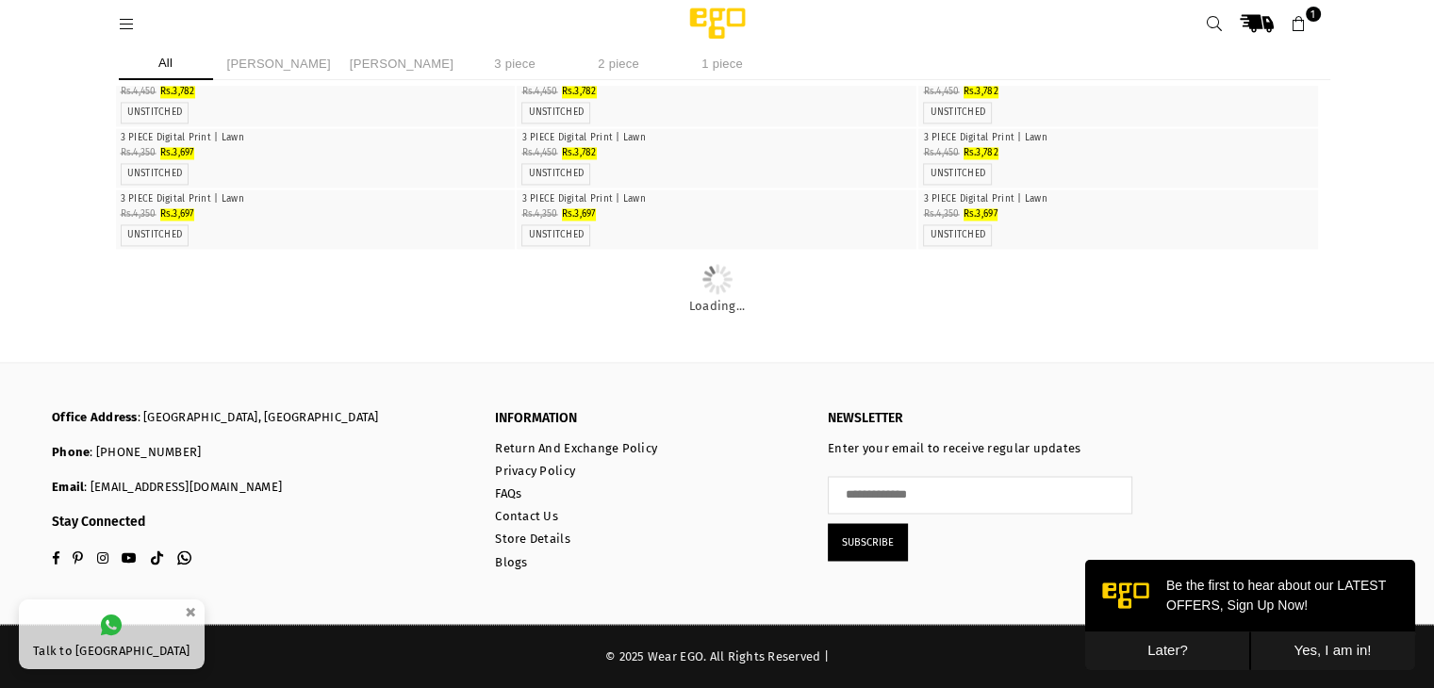
scroll to position [6037, 0]
click at [716, 67] on img "1 / 4" at bounding box center [716, 67] width 0 height 0
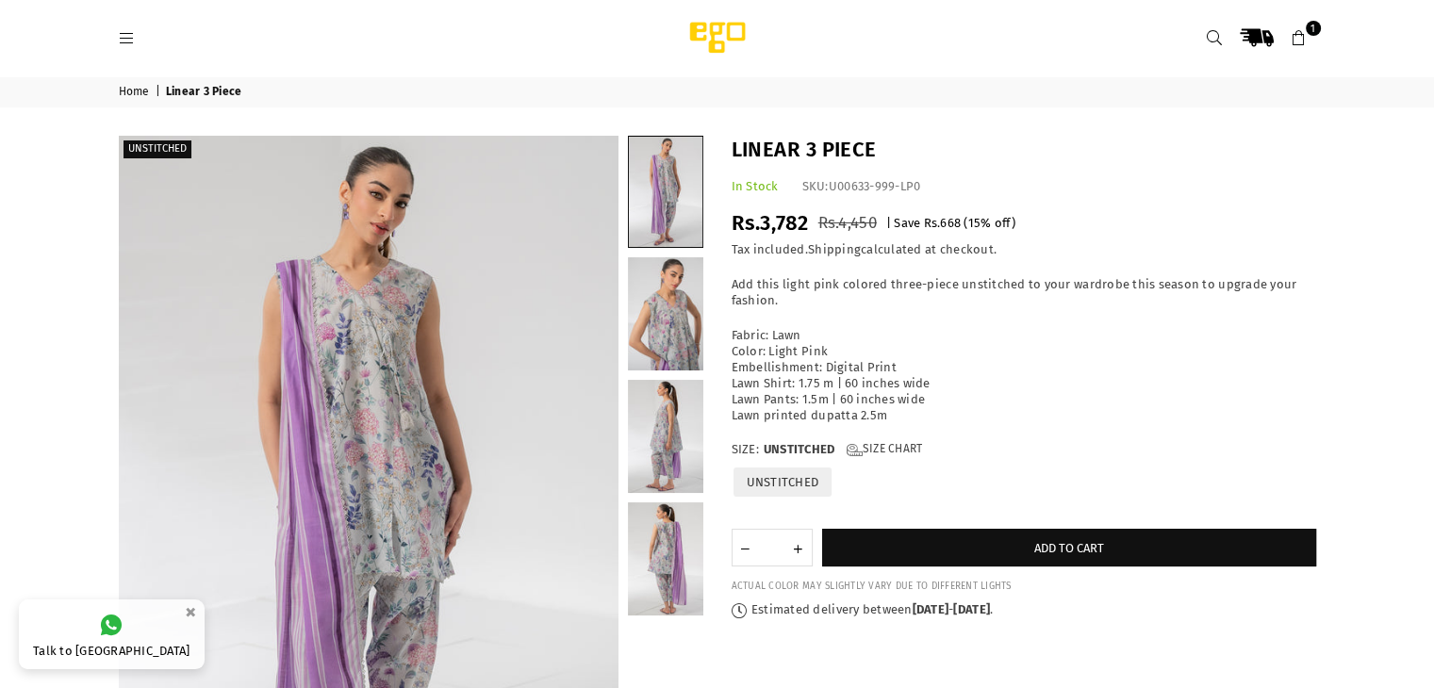
click at [797, 148] on h1 "Linear 3 Piece" at bounding box center [1023, 150] width 584 height 29
copy div "Linear 3 Piece"
click at [797, 148] on h1 "Linear 3 Piece" at bounding box center [1023, 150] width 584 height 29
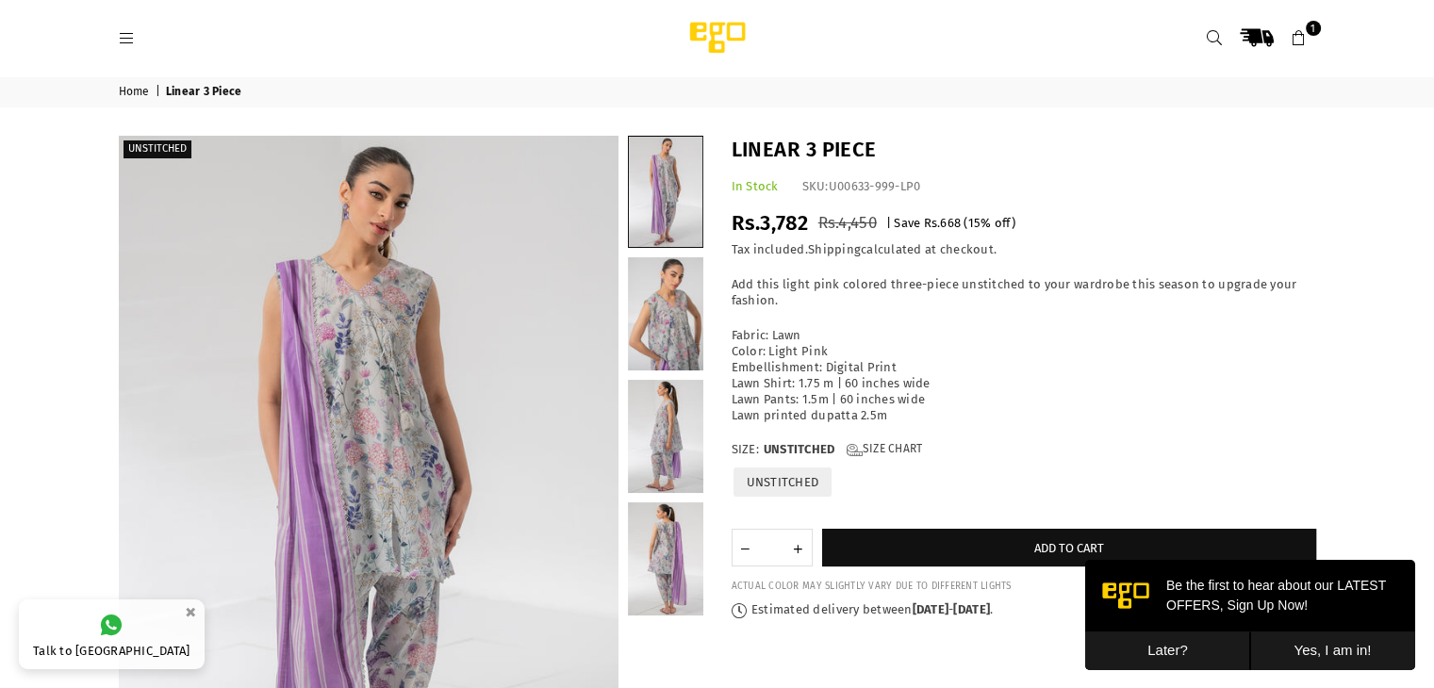
click at [755, 220] on span "Rs.3,782" at bounding box center [769, 222] width 77 height 25
copy div "Rs.3,782"
click at [755, 220] on span "Rs.3,782" at bounding box center [769, 222] width 77 height 25
